Goal: Navigation & Orientation: Find specific page/section

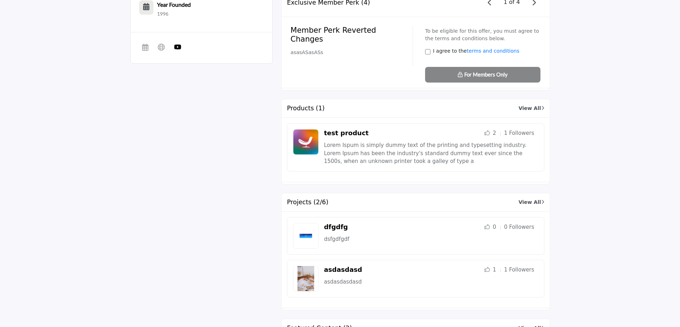
scroll to position [570, 0]
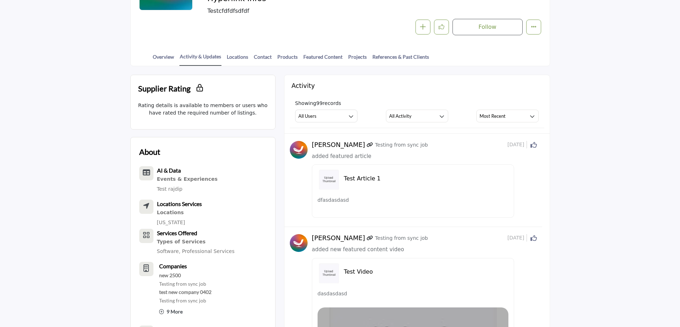
scroll to position [142, 0]
